Goal: Information Seeking & Learning: Learn about a topic

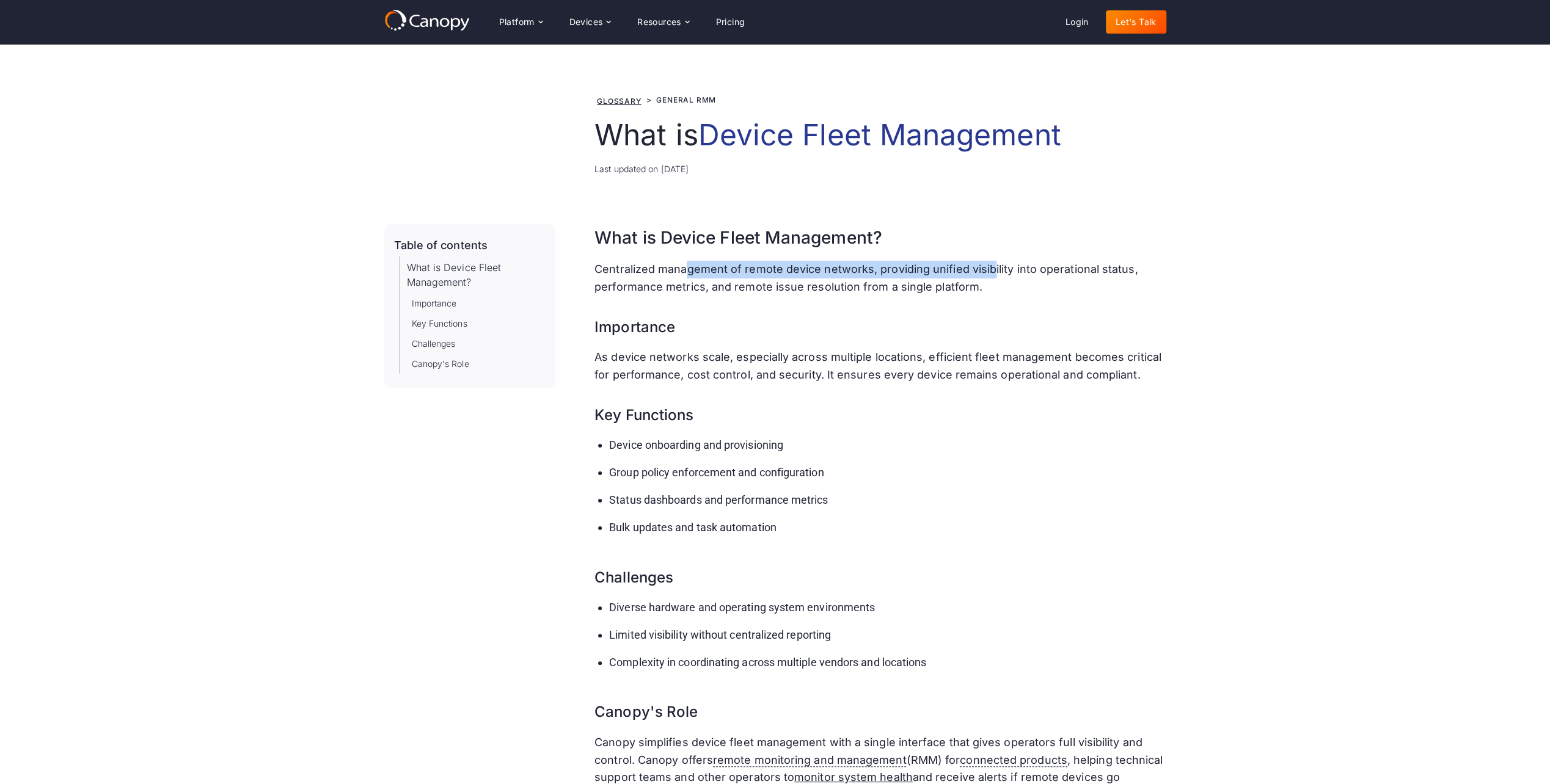
drag, startPoint x: 684, startPoint y: 277, endPoint x: 991, endPoint y: 271, distance: 307.1
click at [991, 271] on p "Centralized management of remote device networks, providing unified visibility …" at bounding box center [880, 278] width 571 height 35
drag, startPoint x: 991, startPoint y: 271, endPoint x: 1001, endPoint y: 276, distance: 11.2
click at [1001, 276] on p "Centralized management of remote device networks, providing unified visibility …" at bounding box center [880, 278] width 571 height 35
drag, startPoint x: 1002, startPoint y: 291, endPoint x: 807, endPoint y: 284, distance: 195.1
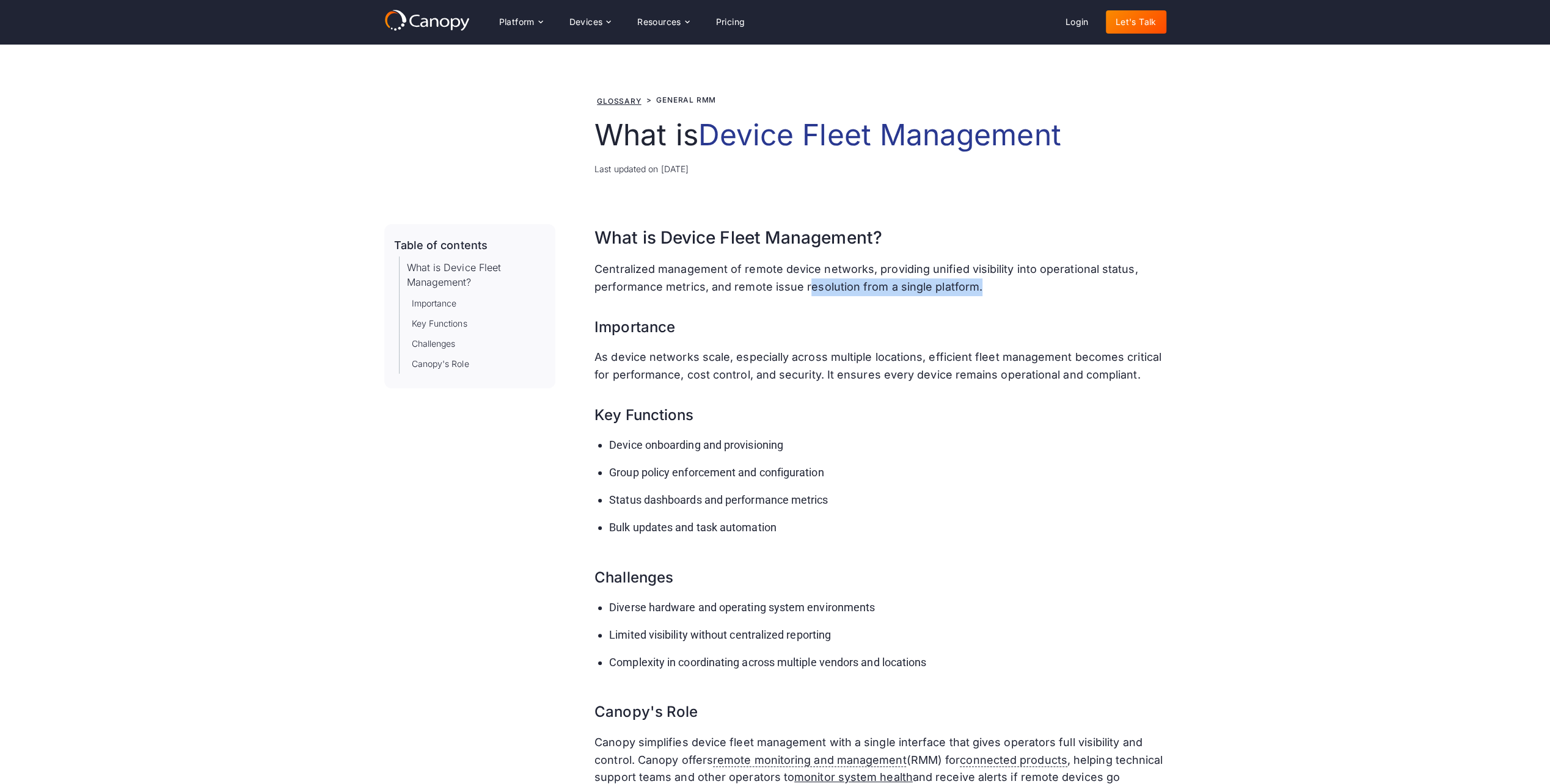
click at [807, 284] on p "Centralized management of remote device networks, providing unified visibility …" at bounding box center [880, 278] width 571 height 35
drag, startPoint x: 807, startPoint y: 284, endPoint x: 692, endPoint y: 291, distance: 115.2
click at [692, 291] on p "Centralized management of remote device networks, providing unified visibility …" at bounding box center [880, 278] width 571 height 35
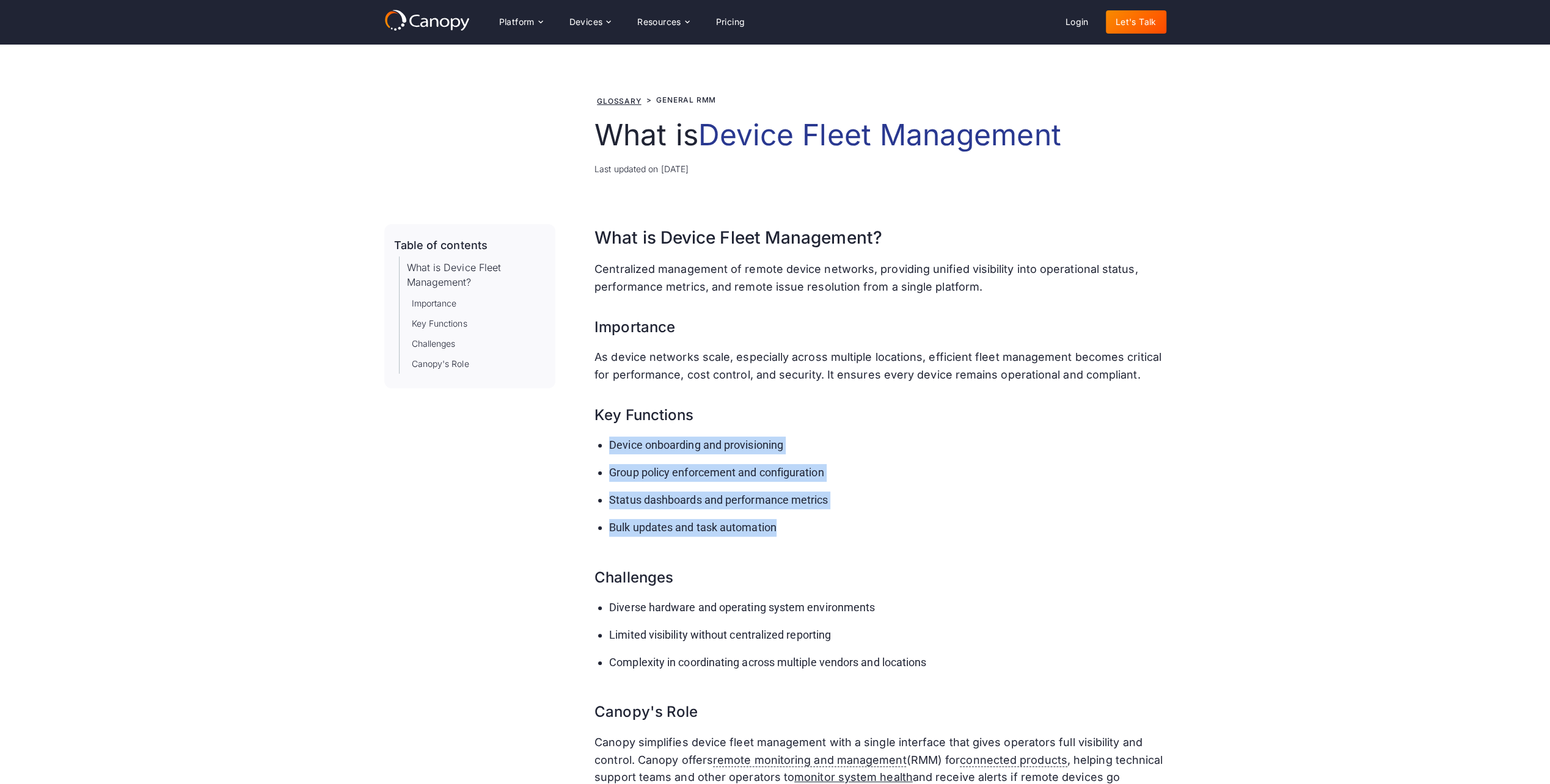
drag, startPoint x: 666, startPoint y: 435, endPoint x: 855, endPoint y: 539, distance: 215.7
click at [855, 539] on ul "Device onboarding and provisioning Group policy enforcement and configuration S…" at bounding box center [880, 491] width 571 height 110
drag, startPoint x: 855, startPoint y: 539, endPoint x: 799, endPoint y: 522, distance: 58.5
click at [799, 522] on li "Bulk updates and task automation" at bounding box center [887, 527] width 556 height 17
click at [798, 533] on li "Bulk updates and task automation" at bounding box center [887, 527] width 556 height 17
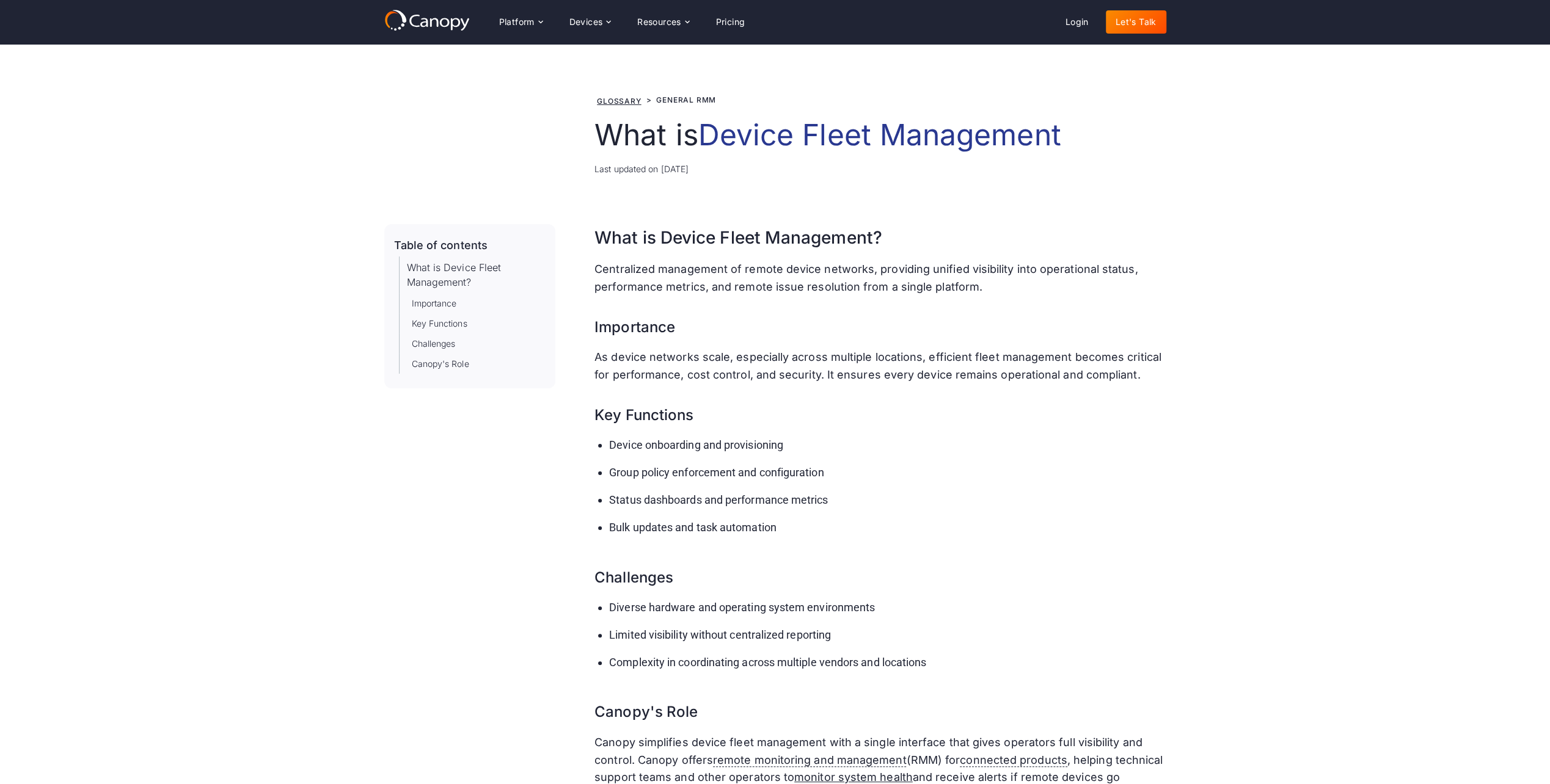
click at [804, 529] on li "Bulk updates and task automation" at bounding box center [887, 527] width 556 height 17
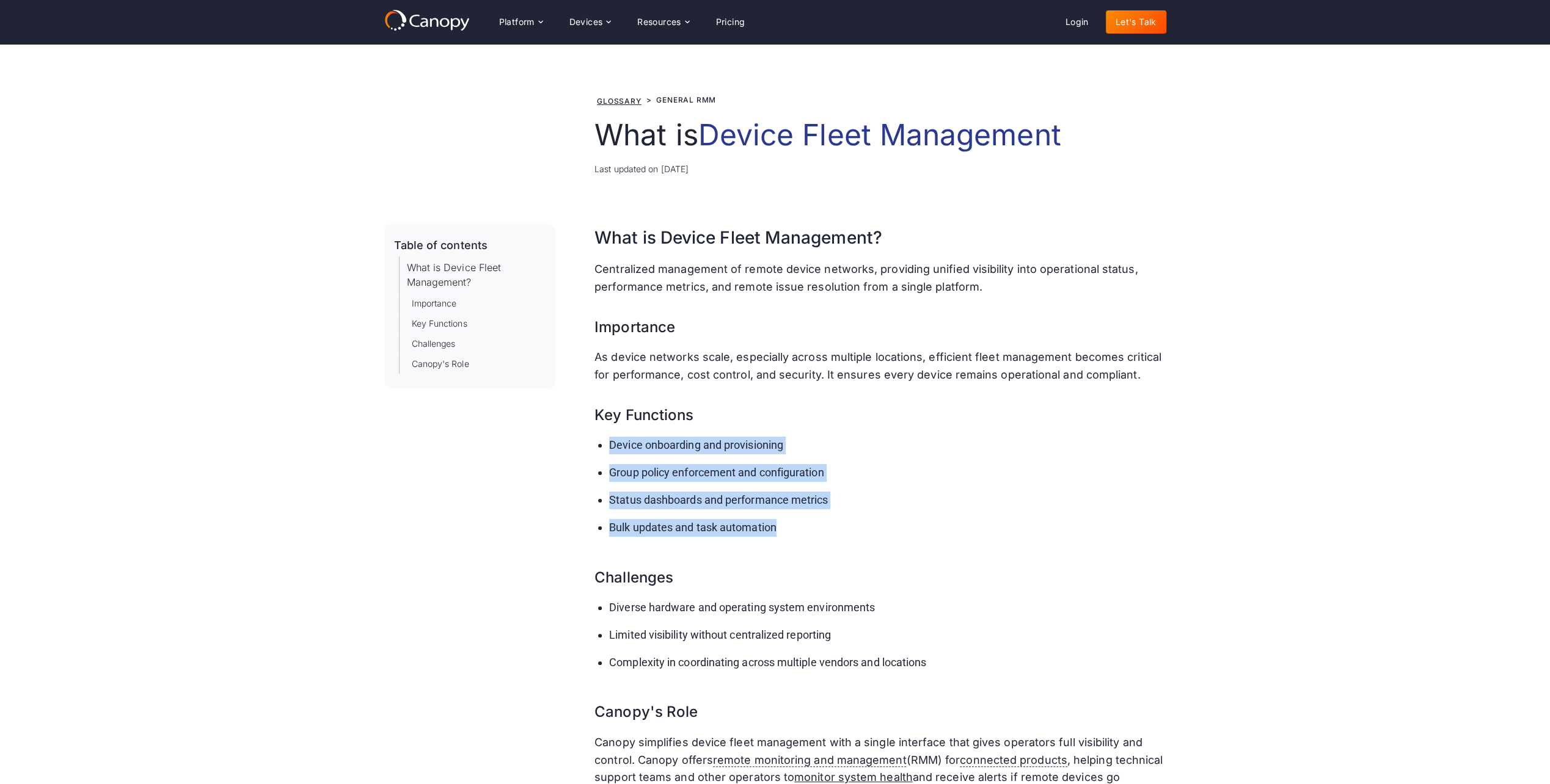
drag, startPoint x: 807, startPoint y: 528, endPoint x: 599, endPoint y: 446, distance: 223.6
click at [599, 446] on ul "Device onboarding and provisioning Group policy enforcement and configuration S…" at bounding box center [880, 491] width 571 height 110
click at [605, 445] on ul "Device onboarding and provisioning Group policy enforcement and configuration S…" at bounding box center [880, 491] width 571 height 110
click at [610, 438] on li "Device onboarding and provisioning" at bounding box center [887, 445] width 556 height 17
drag, startPoint x: 683, startPoint y: 451, endPoint x: 811, endPoint y: 530, distance: 150.4
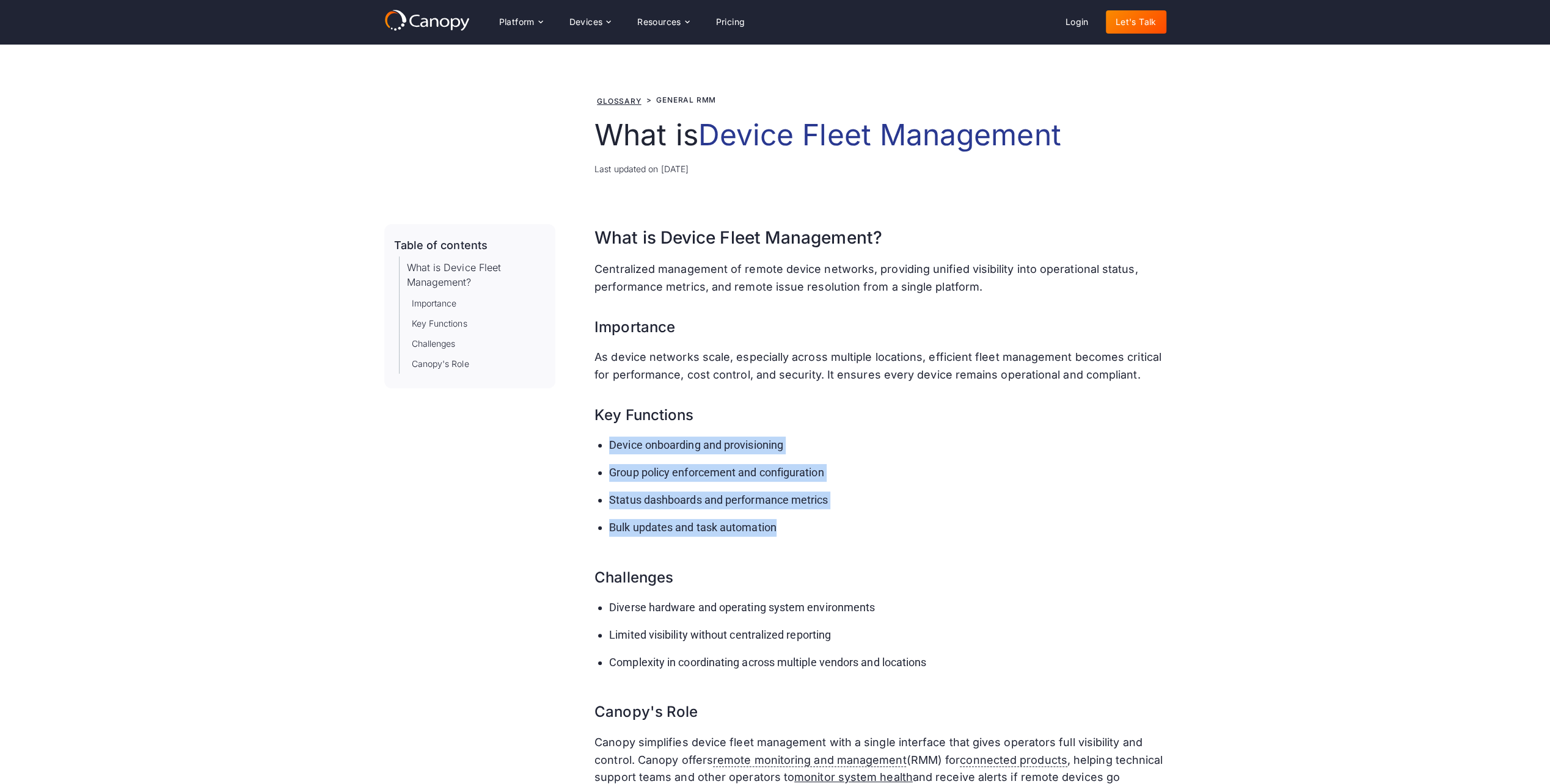
click at [811, 530] on div "Table of contents What is Device Fleet Management? Importance Key Functions Cha…" at bounding box center [775, 532] width 782 height 615
click at [811, 530] on li "Bulk updates and task automation" at bounding box center [887, 527] width 556 height 17
